Goal: Task Accomplishment & Management: Complete application form

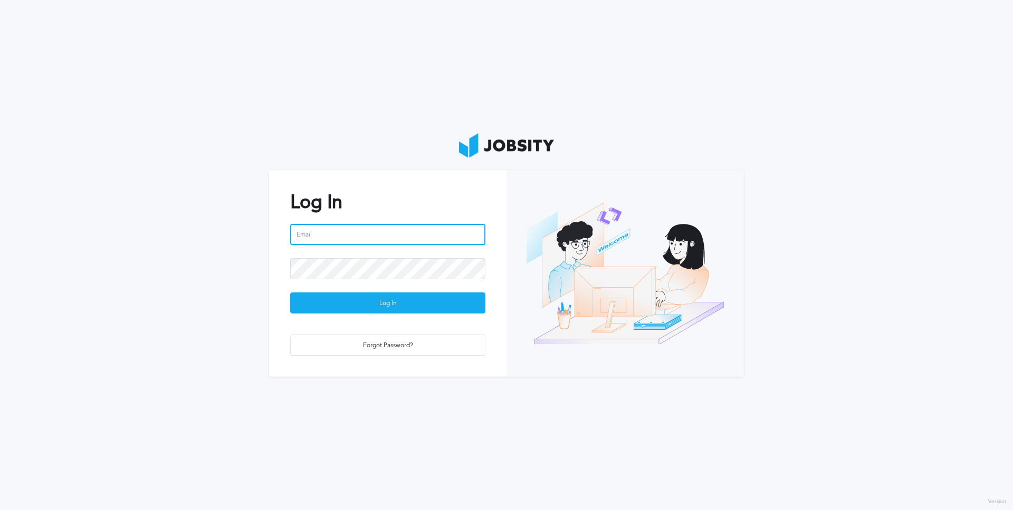
click at [359, 240] on input "email" at bounding box center [387, 234] width 195 height 21
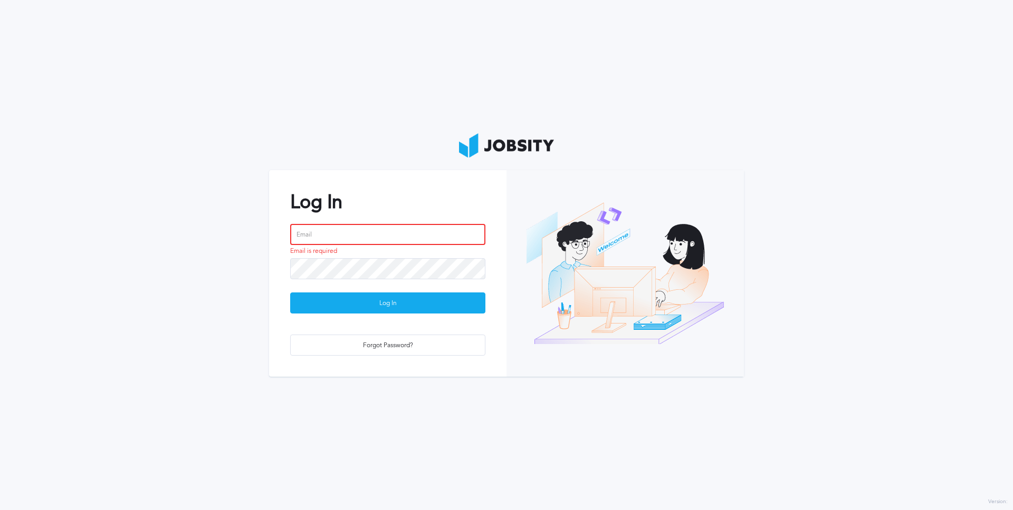
type input "[PERSON_NAME][EMAIL_ADDRESS][PERSON_NAME][DOMAIN_NAME]"
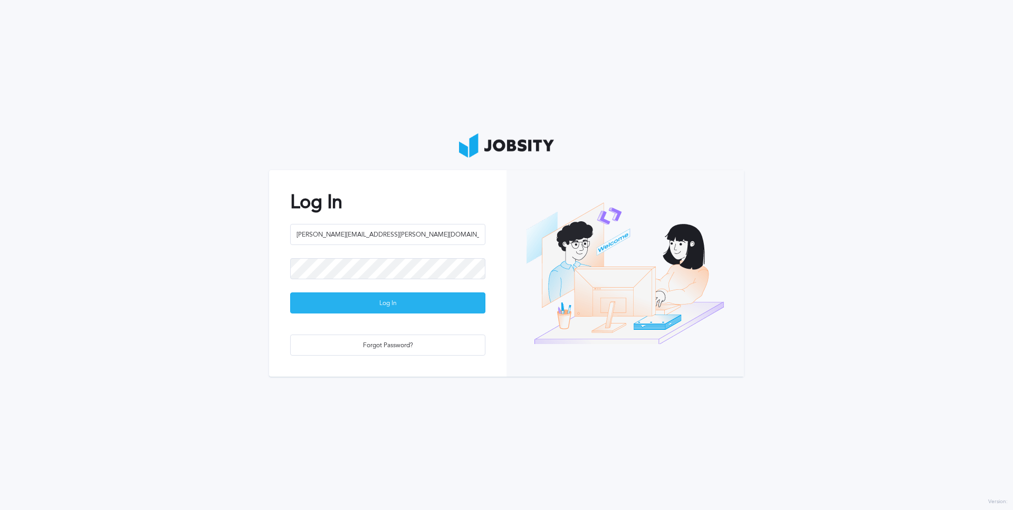
click at [414, 313] on div "Log In" at bounding box center [388, 303] width 194 height 21
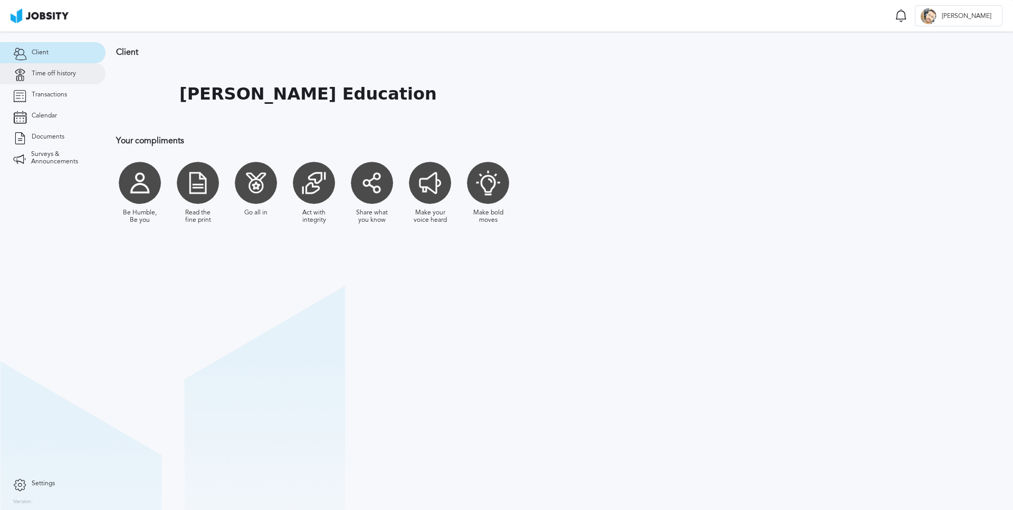
click at [55, 74] on span "Time off history" at bounding box center [54, 73] width 44 height 7
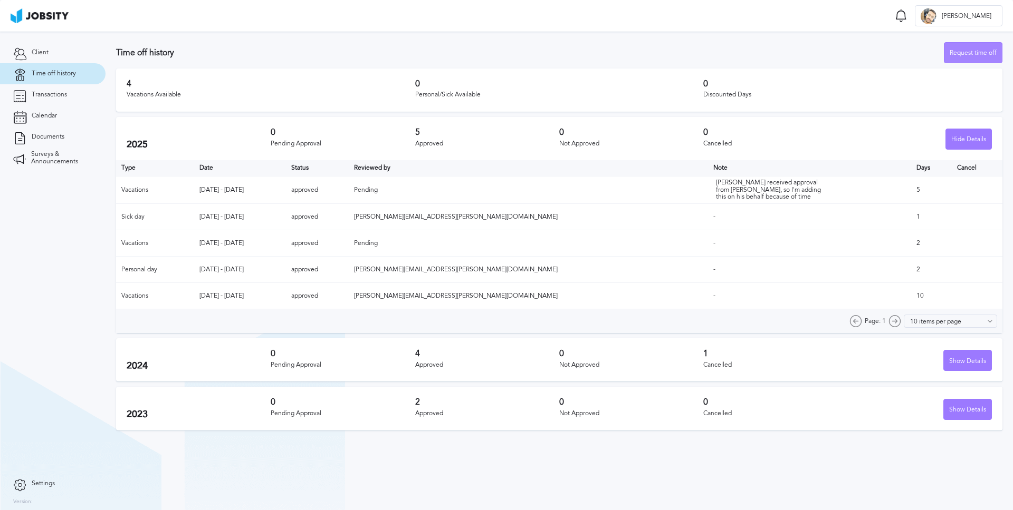
click at [966, 53] on div "Request time off" at bounding box center [972, 53] width 57 height 21
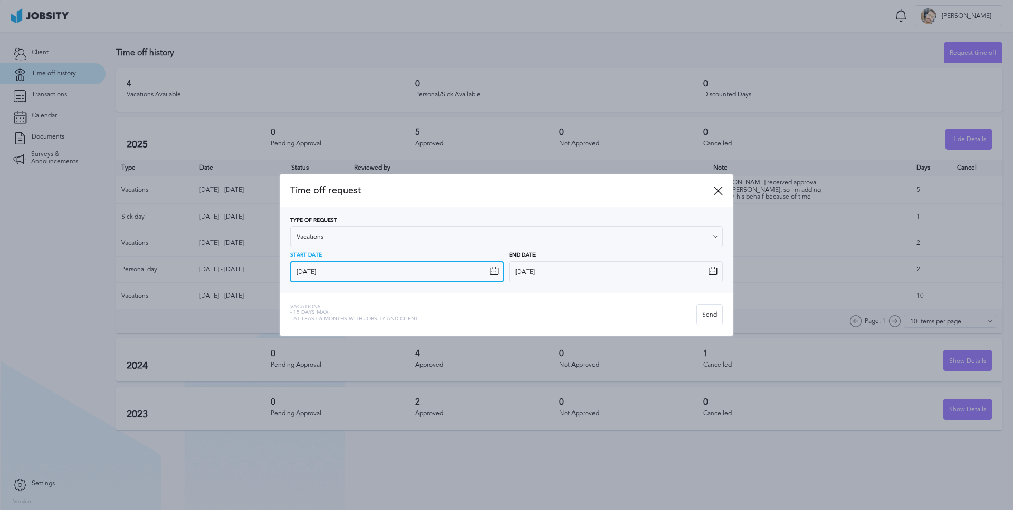
click at [340, 273] on input "[DATE]" at bounding box center [397, 272] width 214 height 21
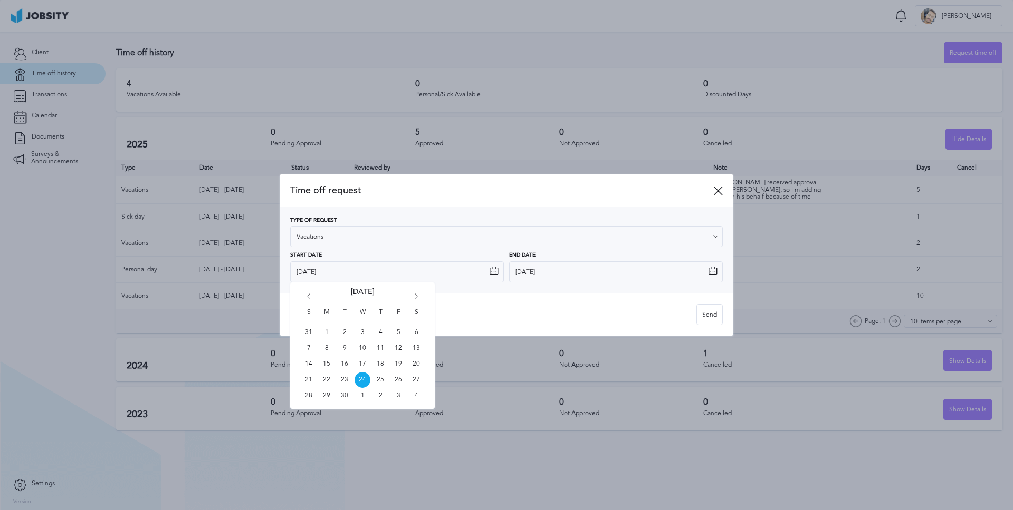
click at [416, 297] on icon "Go forward 1 month" at bounding box center [415, 298] width 9 height 9
click at [401, 350] on span "7" at bounding box center [398, 349] width 16 height 16
type input "[DATE]"
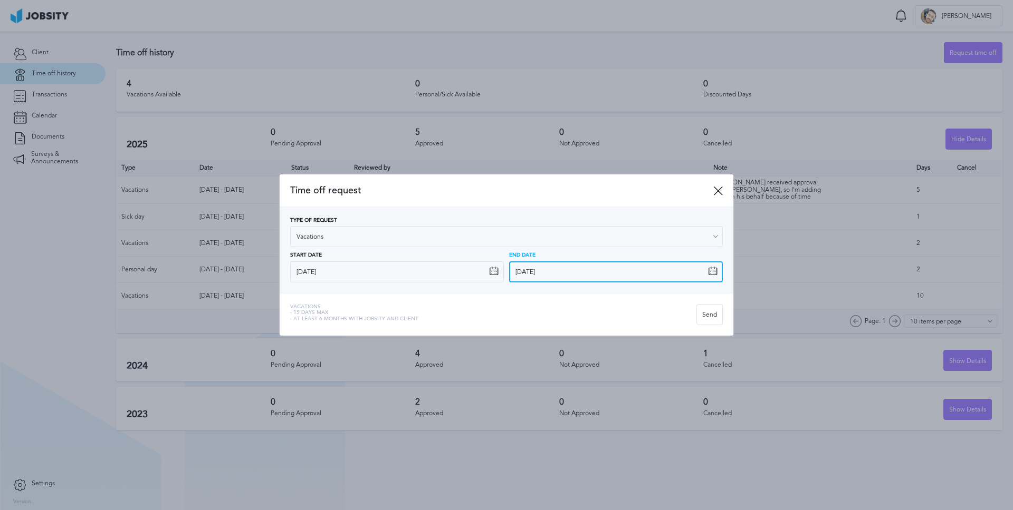
click at [550, 278] on input "[DATE]" at bounding box center [616, 272] width 214 height 21
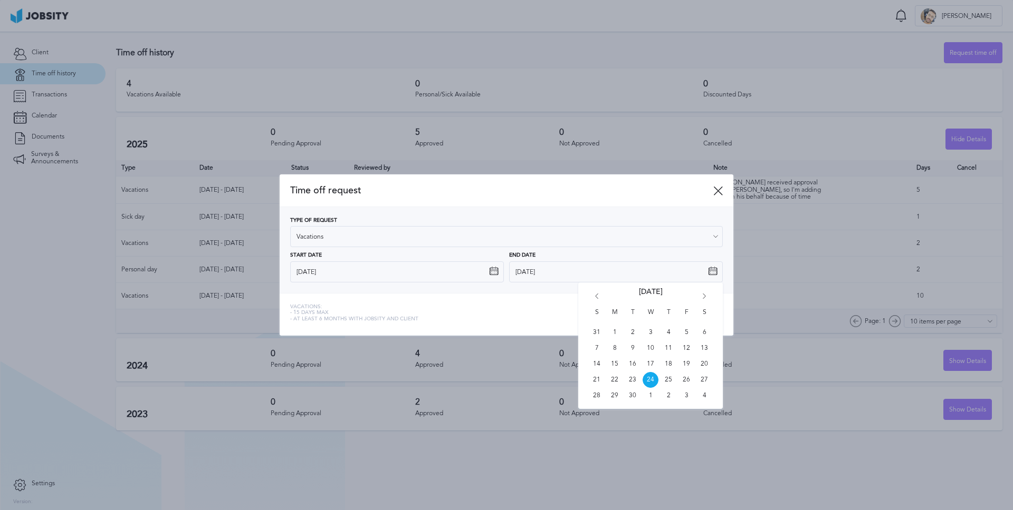
click at [706, 295] on icon "Go forward 1 month" at bounding box center [703, 298] width 9 height 9
click at [612, 364] on span "10" at bounding box center [614, 364] width 16 height 16
type input "[DATE]"
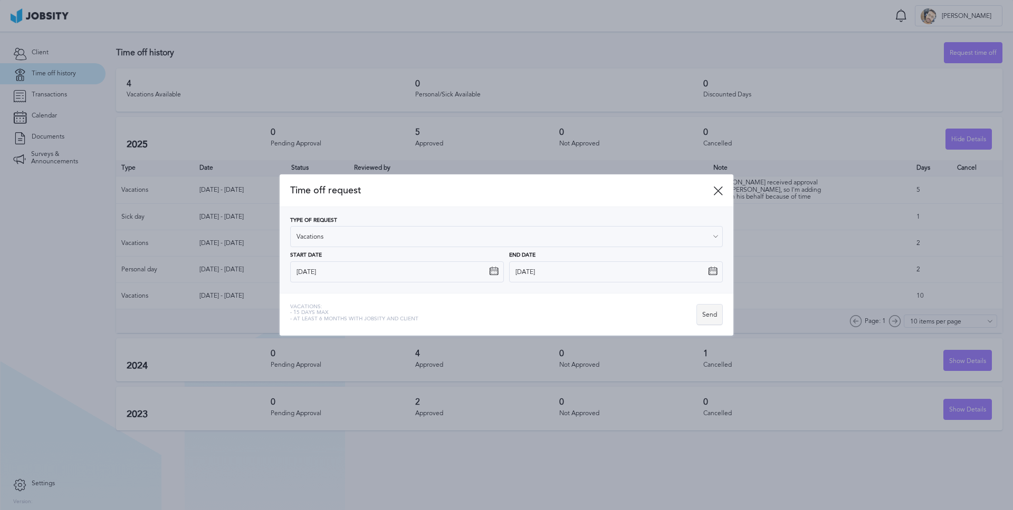
click at [706, 314] on div "Send" at bounding box center [709, 315] width 25 height 21
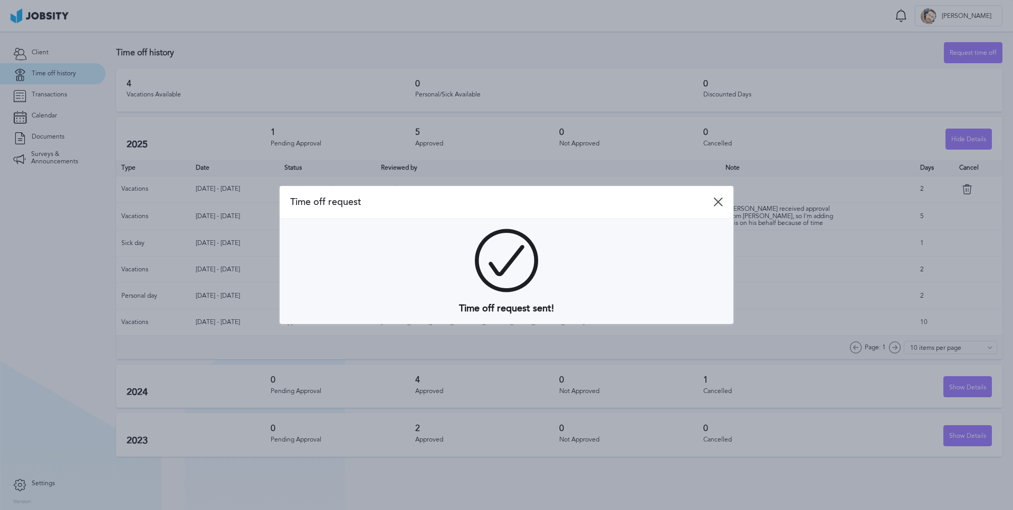
click at [716, 204] on icon at bounding box center [717, 201] width 9 height 9
